Goal: Transaction & Acquisition: Purchase product/service

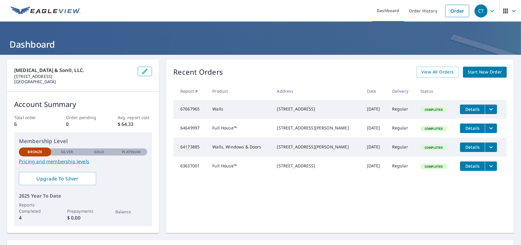
drag, startPoint x: 322, startPoint y: 115, endPoint x: 276, endPoint y: 108, distance: 46.4
click at [276, 108] on td "[STREET_ADDRESS]" at bounding box center [318, 109] width 90 height 19
copy div "[STREET_ADDRESS]"
click at [453, 13] on link "Order" at bounding box center [458, 11] width 24 height 12
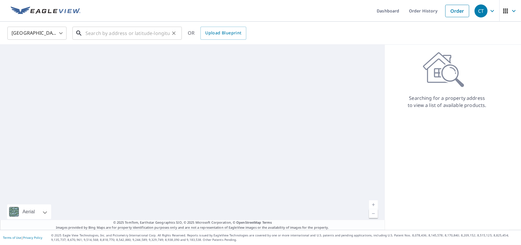
click at [112, 36] on input "text" at bounding box center [128, 33] width 84 height 17
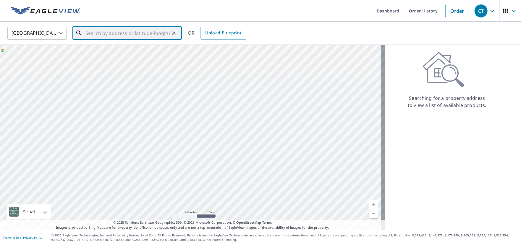
paste input "[STREET_ADDRESS]"
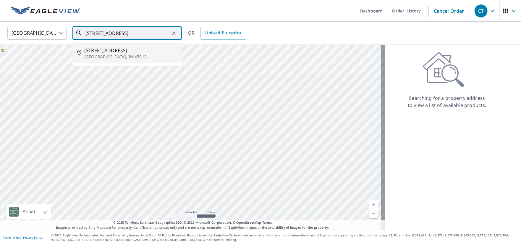
click at [118, 54] on p "[GEOGRAPHIC_DATA], IN 47012" at bounding box center [130, 57] width 93 height 6
type input "[STREET_ADDRESS]"
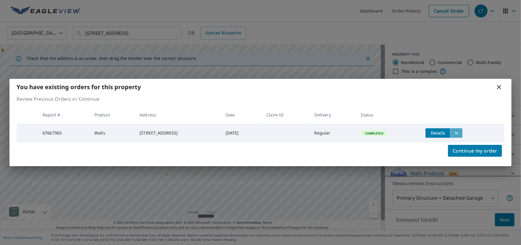
click at [459, 132] on icon "filesDropdownBtn-67667965" at bounding box center [457, 133] width 4 height 2
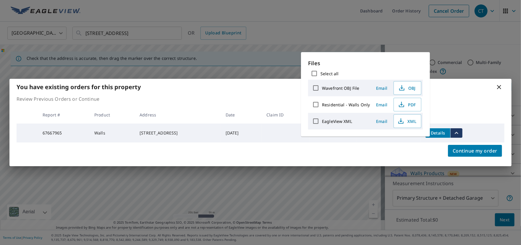
click at [354, 149] on div "Continue my order" at bounding box center [260, 154] width 502 height 24
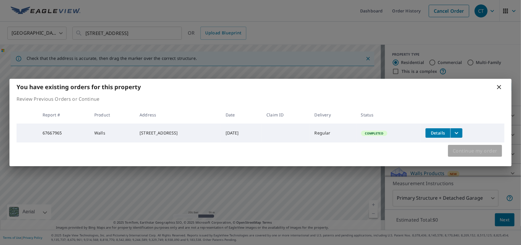
click at [472, 154] on span "Continue my order" at bounding box center [475, 150] width 45 height 8
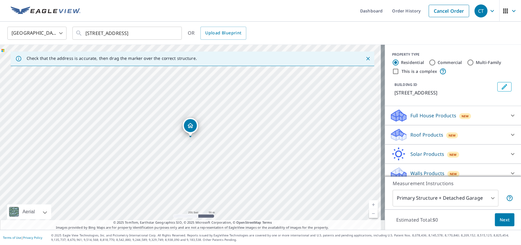
scroll to position [7, 0]
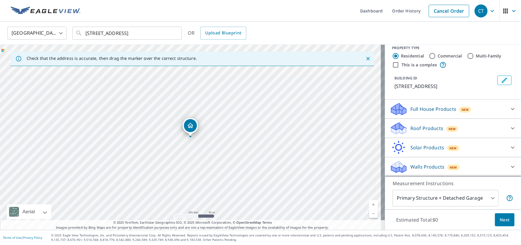
click at [510, 108] on icon at bounding box center [513, 108] width 7 height 7
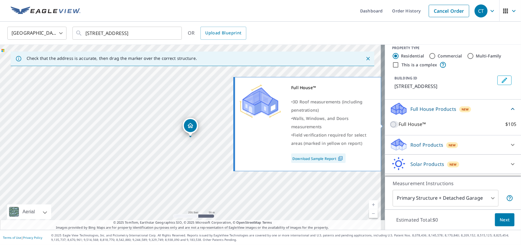
click at [390, 124] on input "Full House™ $105" at bounding box center [394, 124] width 9 height 7
checkbox input "true"
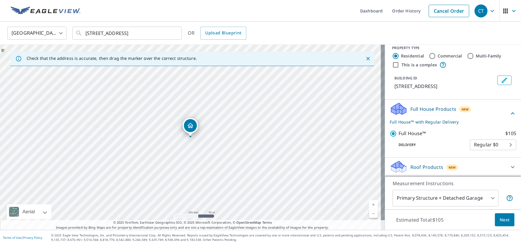
scroll to position [36, 0]
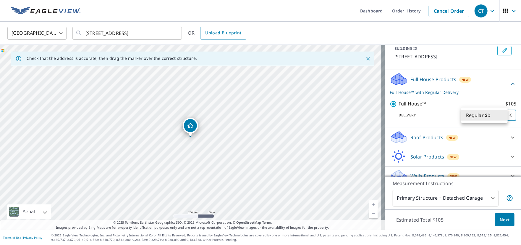
click at [488, 114] on body "CT CT Dashboard Order History Cancel Order CT [GEOGRAPHIC_DATA] [GEOGRAPHIC_DAT…" at bounding box center [260, 122] width 521 height 245
click at [487, 119] on li "Regular $0" at bounding box center [485, 115] width 46 height 11
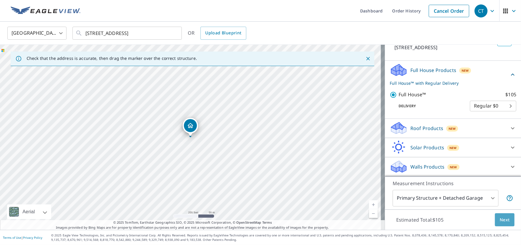
click at [503, 221] on span "Next" at bounding box center [505, 219] width 10 height 7
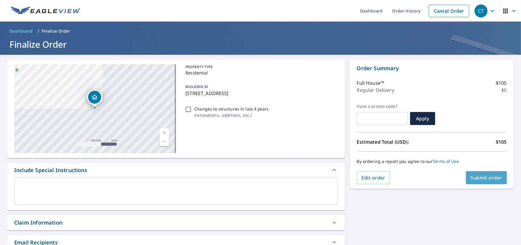
click at [473, 180] on span "Submit order" at bounding box center [487, 177] width 32 height 7
